Goal: Information Seeking & Learning: Learn about a topic

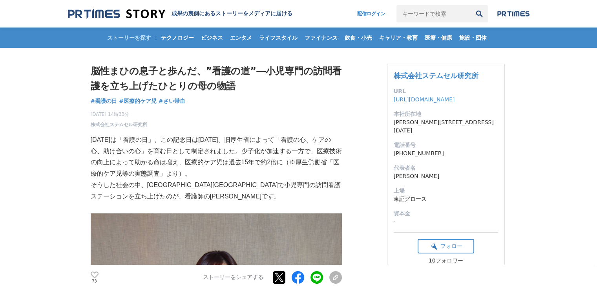
click at [340, 138] on p "[DATE]は「看護の日」。この記念日は[DATE]、旧厚生省によって「看護の心、ケアの心、助け合いの心」を育む日として制定されました。少子化が加速する一方で…" at bounding box center [216, 156] width 251 height 45
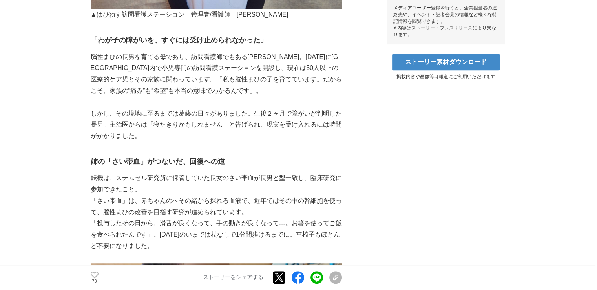
scroll to position [432, 0]
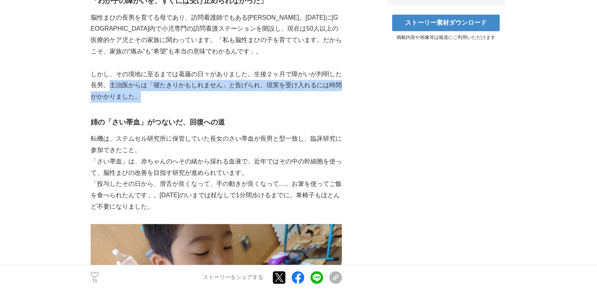
drag, startPoint x: 108, startPoint y: 87, endPoint x: 145, endPoint y: 101, distance: 39.3
click at [145, 101] on p "しかし、その境地に至るまでは葛藤の日々がありました。生後２ヶ月で障がいが判明した長男。主治医からは「寝たきりかもしれません」と告げられ、現実を受け入れるには時…" at bounding box center [216, 86] width 251 height 34
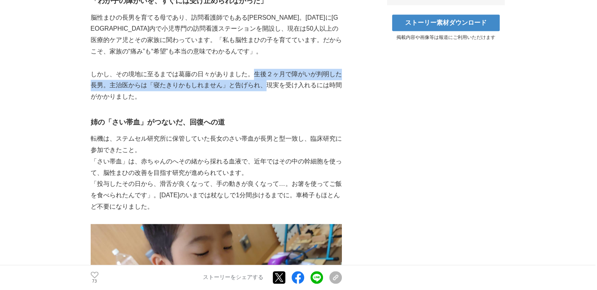
drag, startPoint x: 251, startPoint y: 74, endPoint x: 269, endPoint y: 85, distance: 20.6
click at [269, 85] on p "しかし、その境地に至るまでは葛藤の日々がありました。生後２ヶ月で障がいが判明した長男。主治医からは「寝たきりかもしれません」と告げられ、現実を受け入れるには時…" at bounding box center [216, 86] width 251 height 34
copy p "生後２ヶ月で障がいが判明した長男。主治医からは「寝たきりかもしれません」と告げられ、"
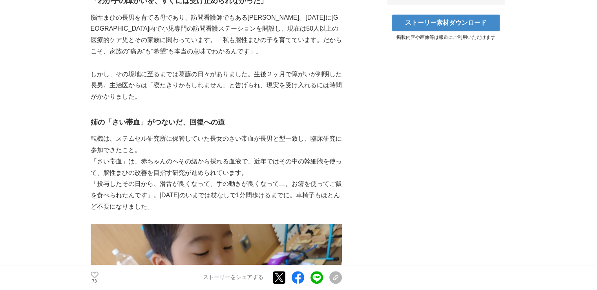
click at [253, 189] on p "「投与したその日から、滑舌が良くなって、手の動きが良くなって…。お箸を使ってご飯を食べられたんです」。[DATE]のいまでは杖なしで1分間歩けるまでに。車椅子…" at bounding box center [216, 195] width 251 height 34
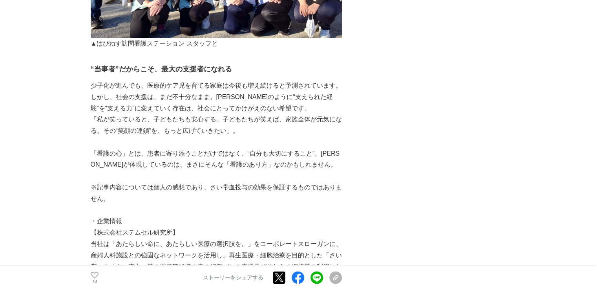
scroll to position [1532, 0]
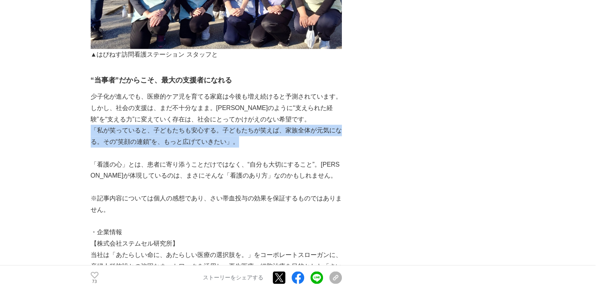
drag, startPoint x: 231, startPoint y: 142, endPoint x: 93, endPoint y: 129, distance: 138.4
click at [93, 129] on p "「私が笑っていると、子どもたちも安心する。子どもたちが笑えば、家族全体が元気になる。その“笑顔の連鎖”を、もっと広げていきたい」。" at bounding box center [216, 136] width 251 height 23
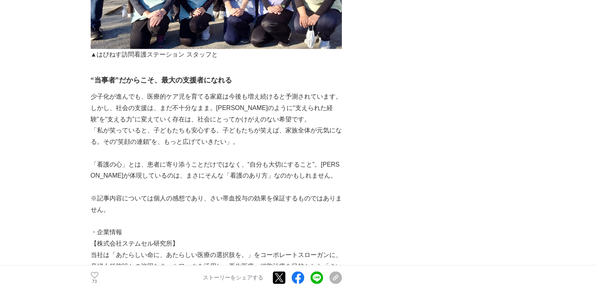
click at [318, 184] on p at bounding box center [216, 186] width 251 height 11
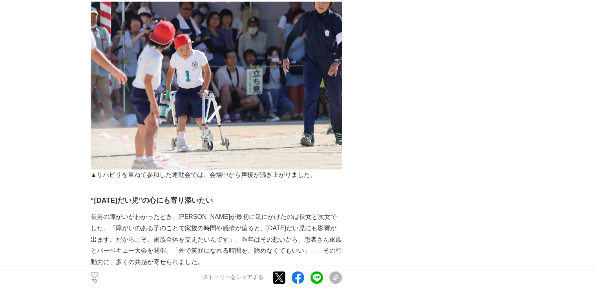
scroll to position [864, 0]
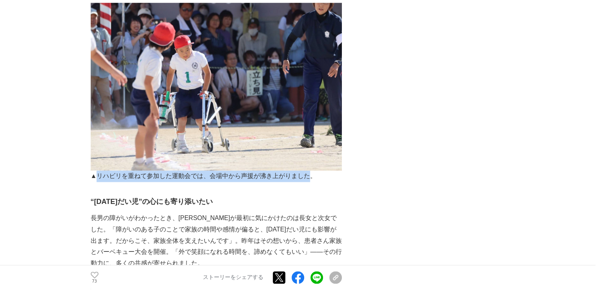
drag, startPoint x: 310, startPoint y: 178, endPoint x: 99, endPoint y: 178, distance: 210.9
click at [99, 178] on p "▲リハビリを重ねて参加した運動会では、会場中から声援が沸き上がりました。" at bounding box center [216, 175] width 251 height 11
copy p "リハビリを重ねて参加した運動会では、会場中から声援が沸き上がりました"
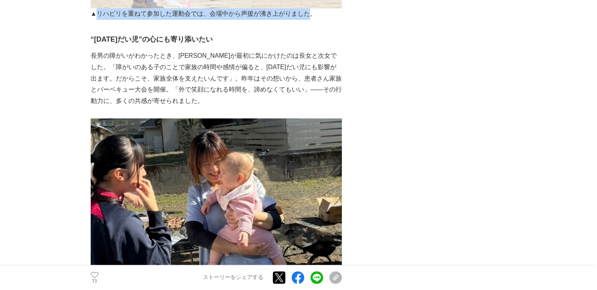
scroll to position [1060, 0]
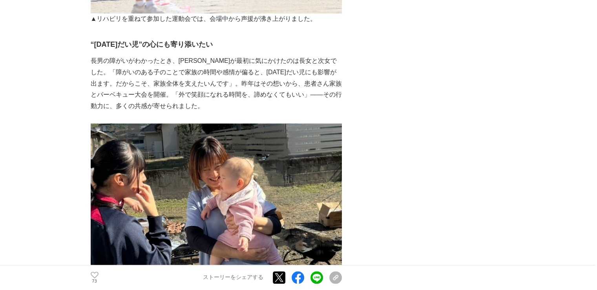
scroll to position [982, 0]
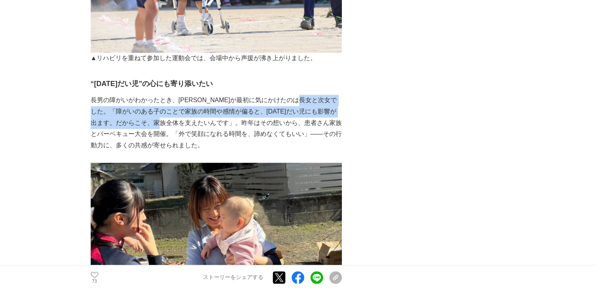
drag, startPoint x: 326, startPoint y: 99, endPoint x: 195, endPoint y: 125, distance: 132.9
click at [195, 125] on p "長男の障がいがわかったとき、[PERSON_NAME]が最初に気にかけたのは長女と次女でした。「障がいのある子のことで家族の時間や感情が偏ると、[DATE]だ…" at bounding box center [216, 123] width 251 height 57
copy p "「障がいのある子のことで家族の時間や感情が偏ると、[DATE]だい児にも影響が出ます。だからこそ、家族全体を支えたいんです」"
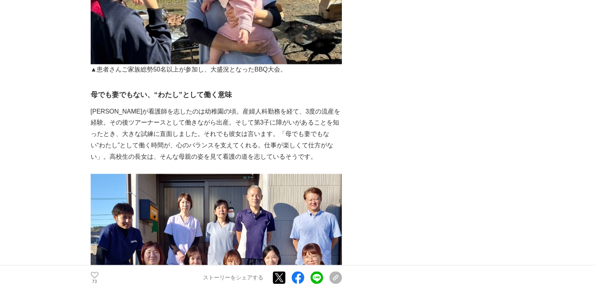
scroll to position [1296, 0]
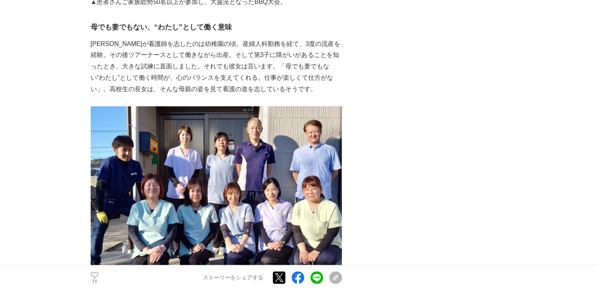
click at [397, 208] on div "脳性まひの息子と歩んだ、”看護の道”―小児専門の訪問看護を立ち上げたひとりの母の物語 看護の日 #看護の日 #医療的ケア児 #さい帯血 73" at bounding box center [299, 78] width 416 height 2653
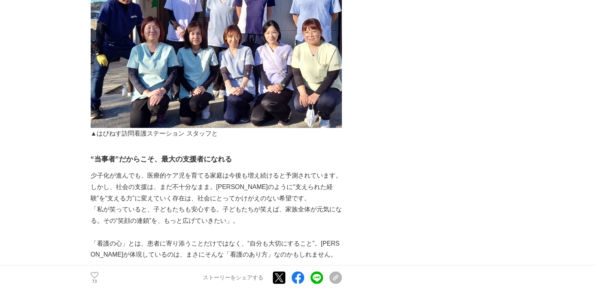
scroll to position [1571, 0]
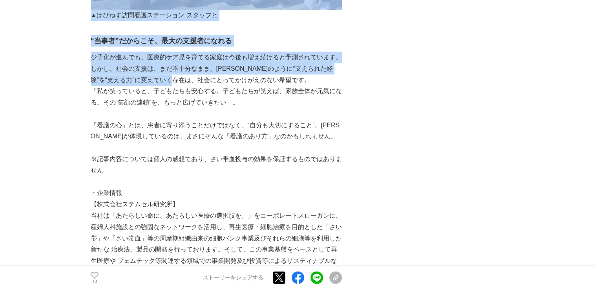
drag, startPoint x: 90, startPoint y: 57, endPoint x: 197, endPoint y: 82, distance: 110.3
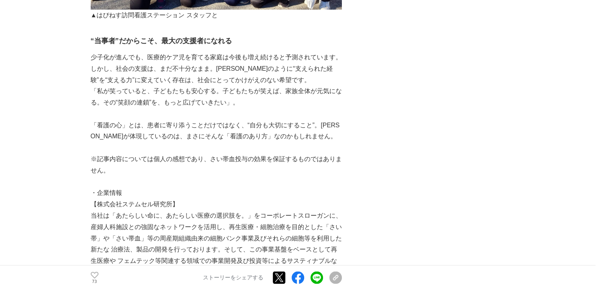
click at [245, 106] on p "「私が笑っていると、子どもたちも安心する。子どもたちが笑えば、家族全体が元気になる。その“笑顔の連鎖”を、もっと広げていきたい」。" at bounding box center [216, 97] width 251 height 23
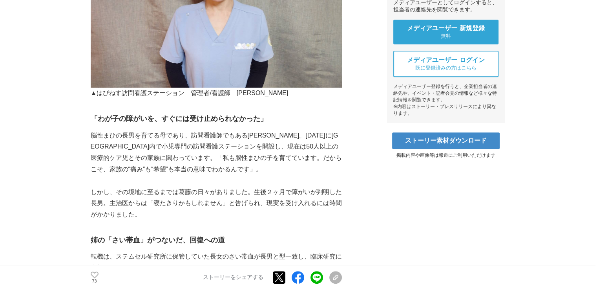
scroll to position [393, 0]
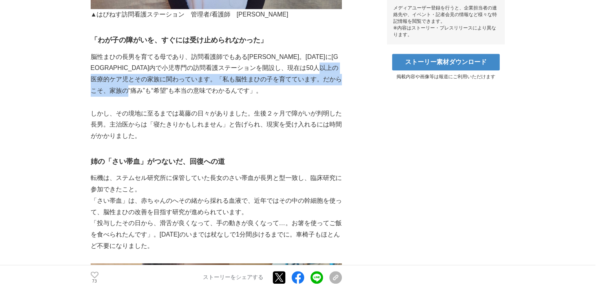
drag, startPoint x: 150, startPoint y: 80, endPoint x: 209, endPoint y: 92, distance: 59.7
click at [209, 92] on p "脳性まひの長男を育てる母であり、訪問看護師でもある[PERSON_NAME]。[DATE]に[GEOGRAPHIC_DATA]内で小児専門の訪問看護ステーショ…" at bounding box center [216, 73] width 251 height 45
copy p "「私も脳性まひの子を育てています。だからこそ、家族の“痛み”も“希望”も本当の意味でわかるんです」"
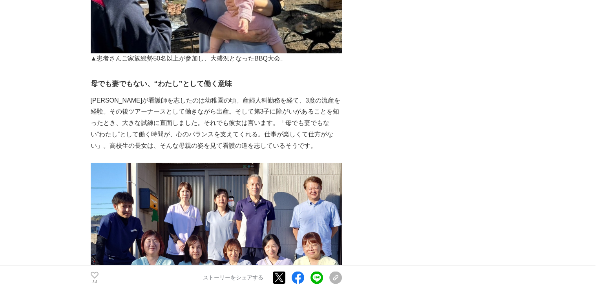
scroll to position [1296, 0]
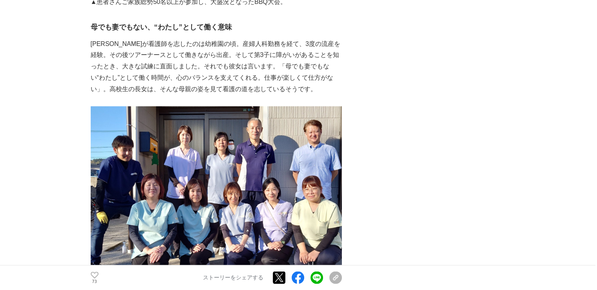
click at [15, 64] on main "脳性まひの息子と歩んだ、”看護の道”―小児専門の訪問看護を立ち上げたひとりの母の物語 看護の日 #看護の日 #医療的ケア児 73" at bounding box center [298, 94] width 597 height 2685
